Goal: Transaction & Acquisition: Purchase product/service

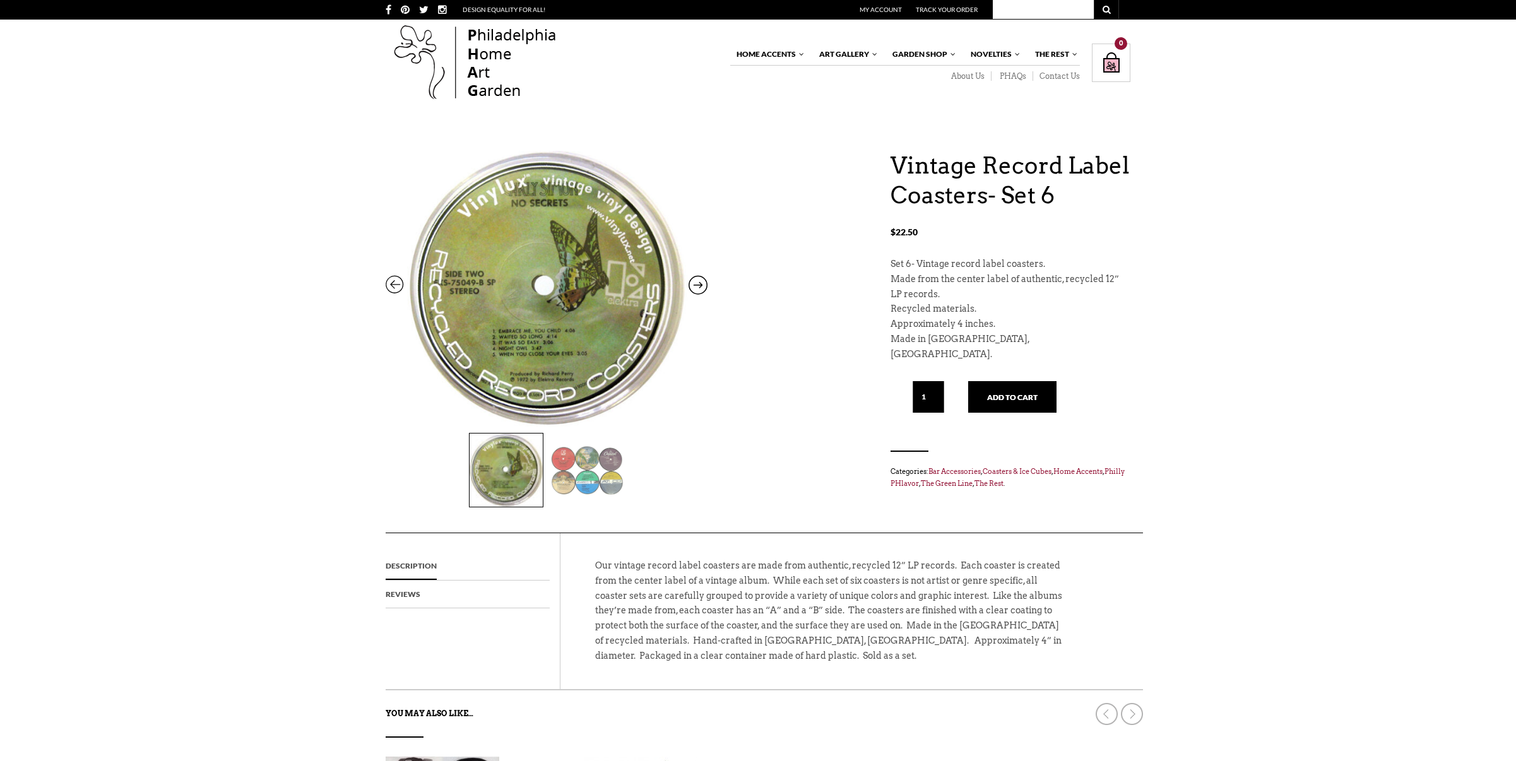
click at [585, 470] on img at bounding box center [586, 470] width 73 height 73
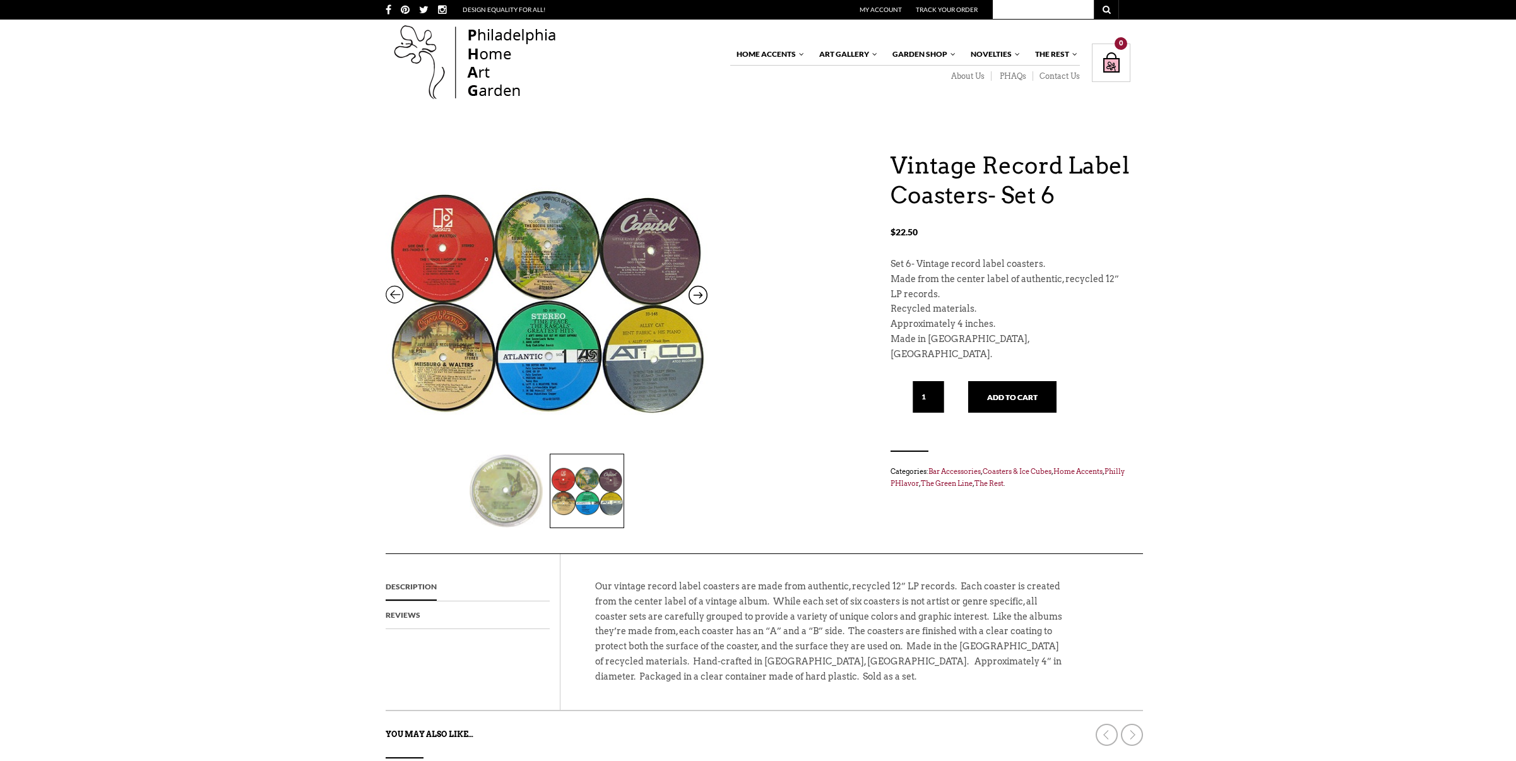
click at [630, 292] on img at bounding box center [547, 300] width 322 height 337
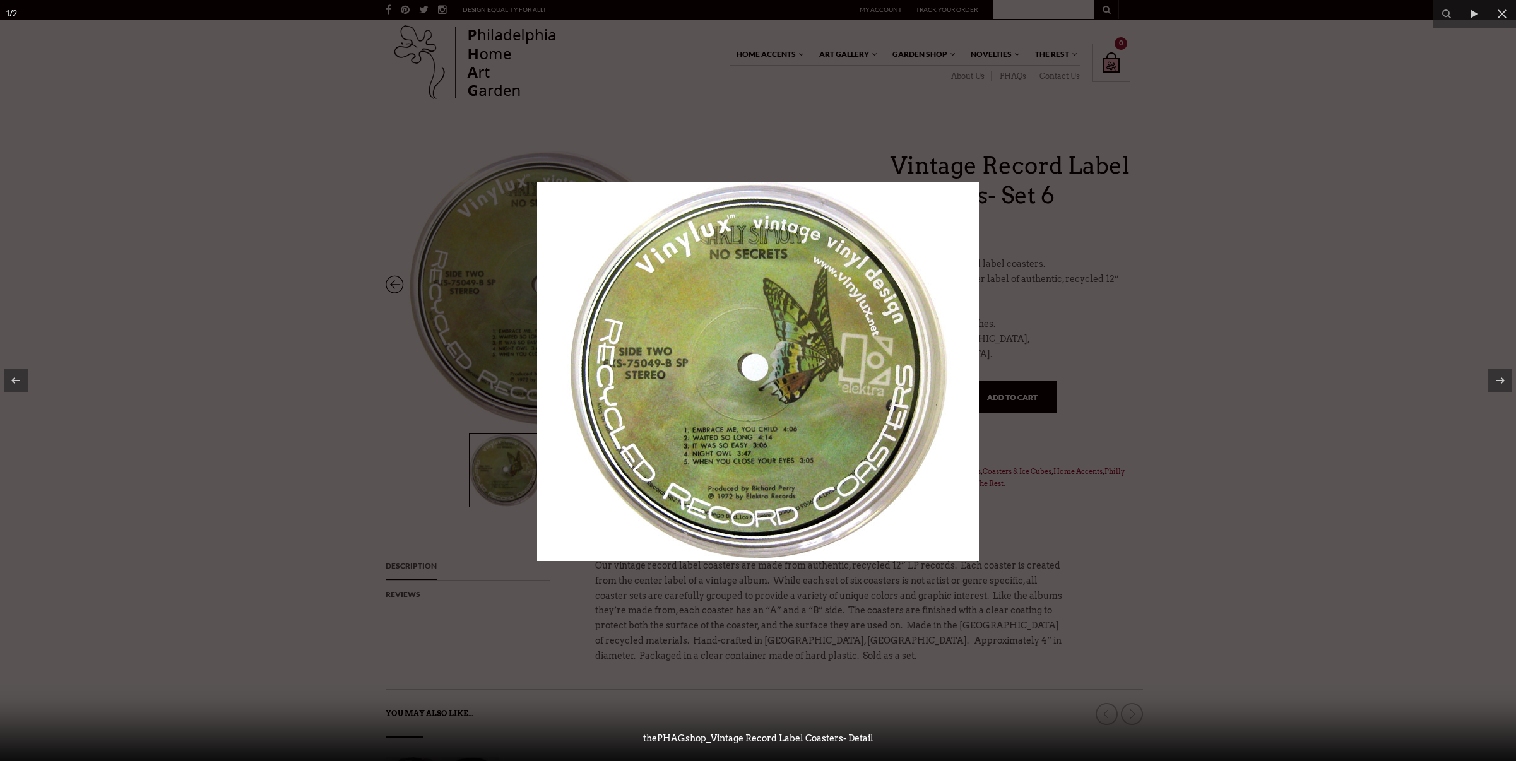
drag, startPoint x: 1140, startPoint y: 259, endPoint x: 1173, endPoint y: 256, distance: 33.0
click at [1140, 259] on div at bounding box center [758, 380] width 1516 height 761
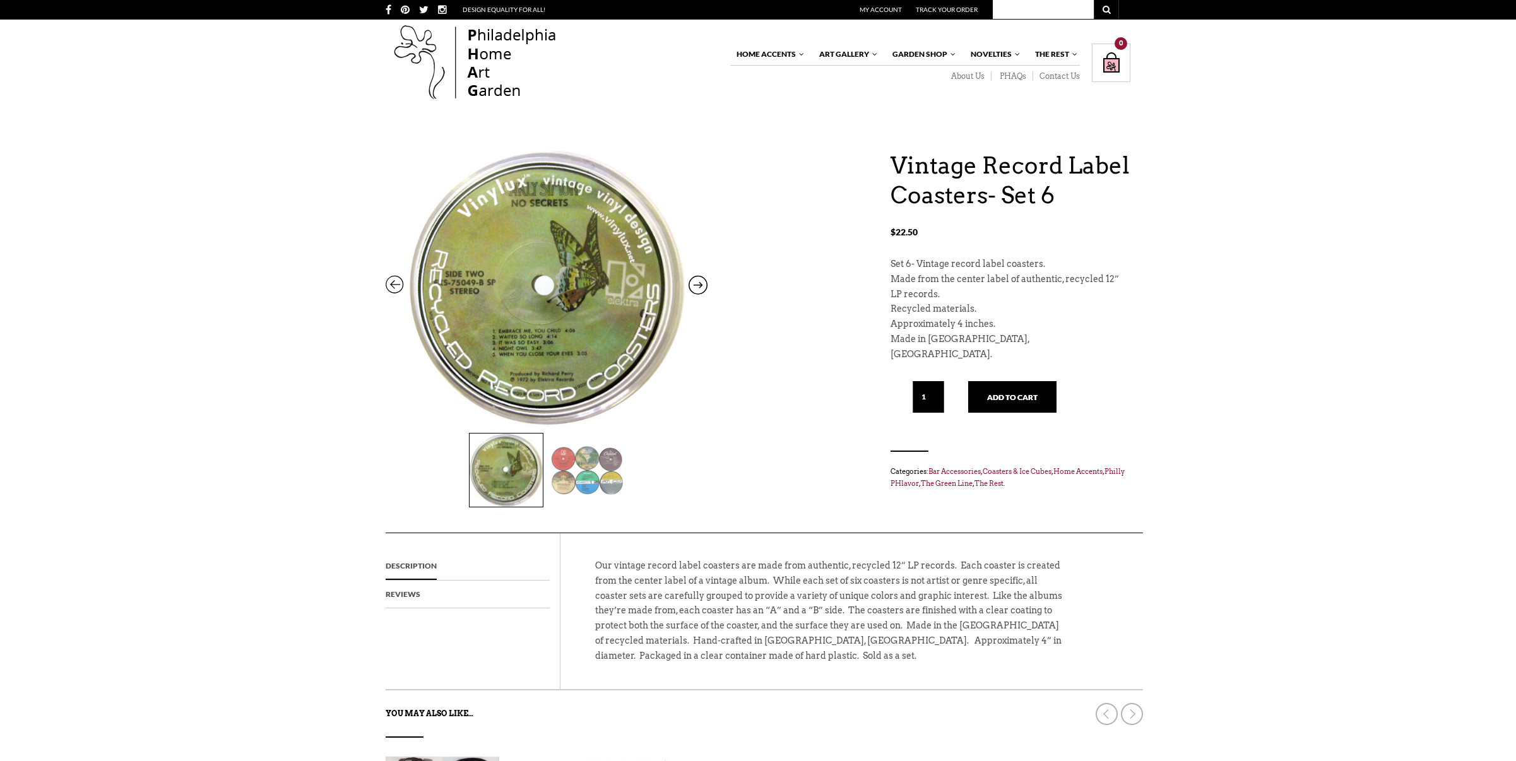
click at [699, 285] on icon at bounding box center [697, 288] width 19 height 16
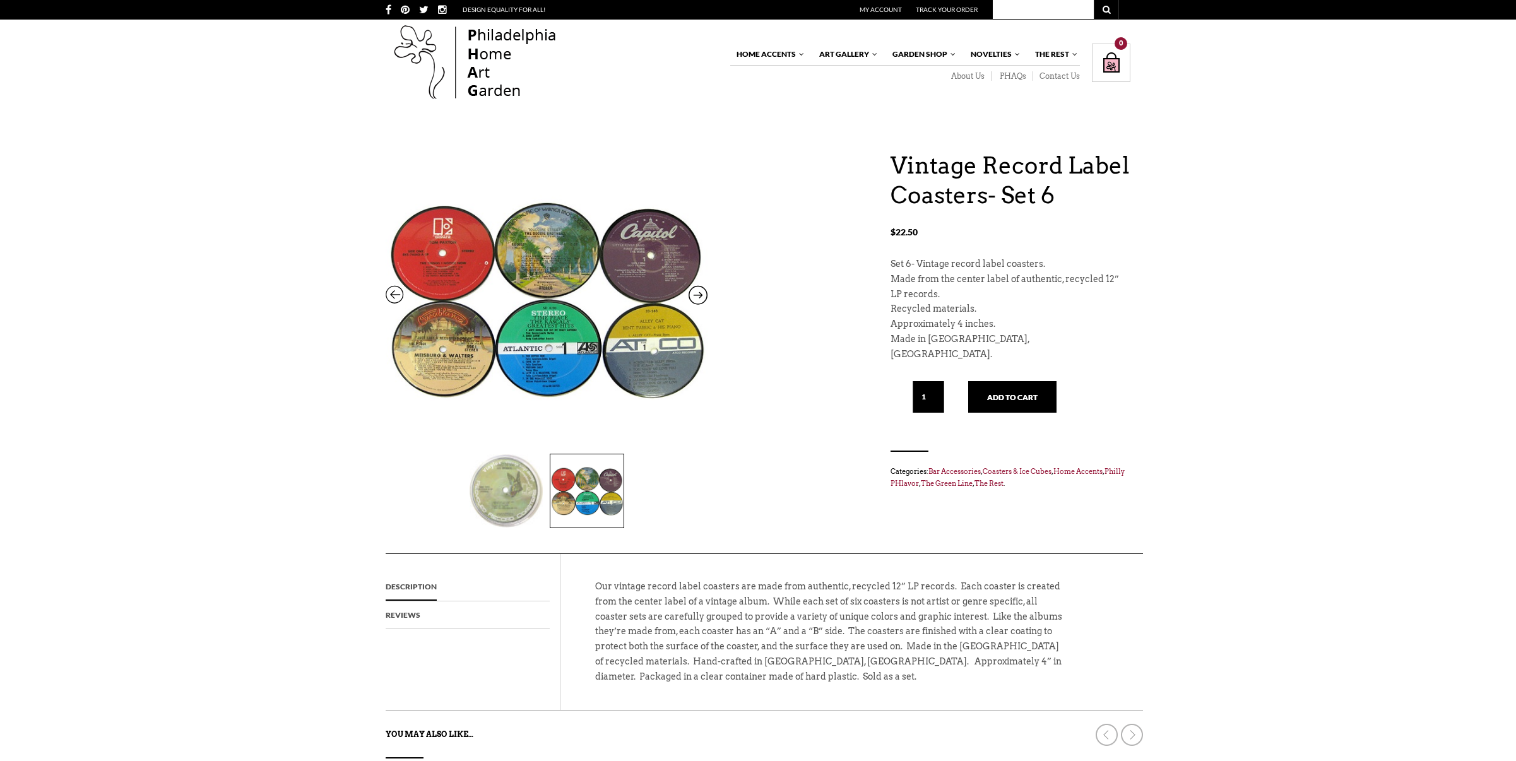
click at [499, 481] on img at bounding box center [506, 490] width 73 height 73
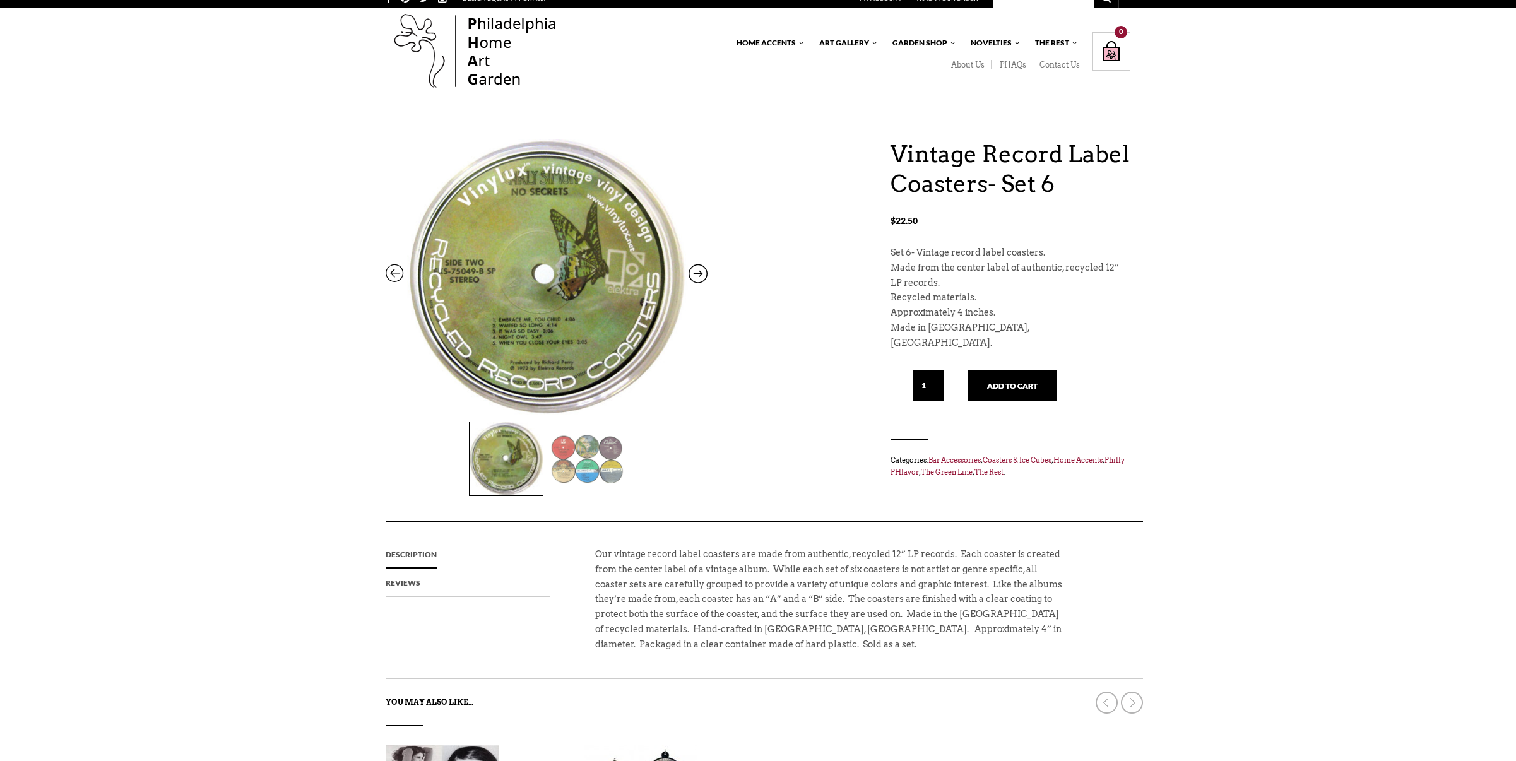
scroll to position [13, 0]
